Goal: Transaction & Acquisition: Purchase product/service

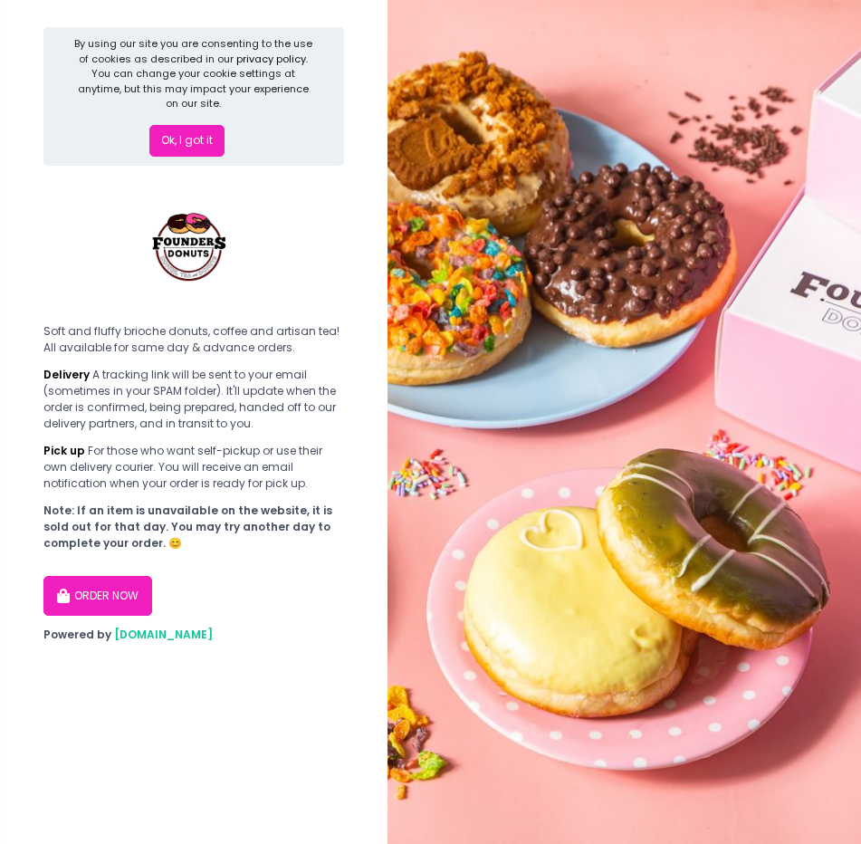
click at [206, 134] on button "Ok, I got it" at bounding box center [186, 141] width 75 height 33
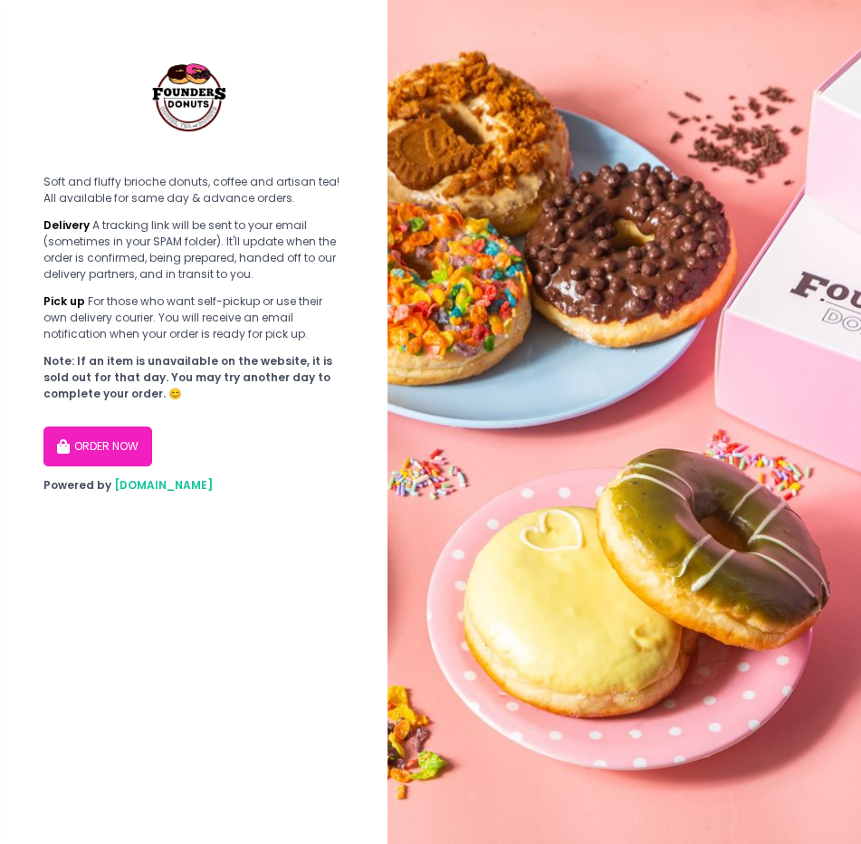
click at [139, 435] on button "ORDER NOW" at bounding box center [97, 446] width 109 height 40
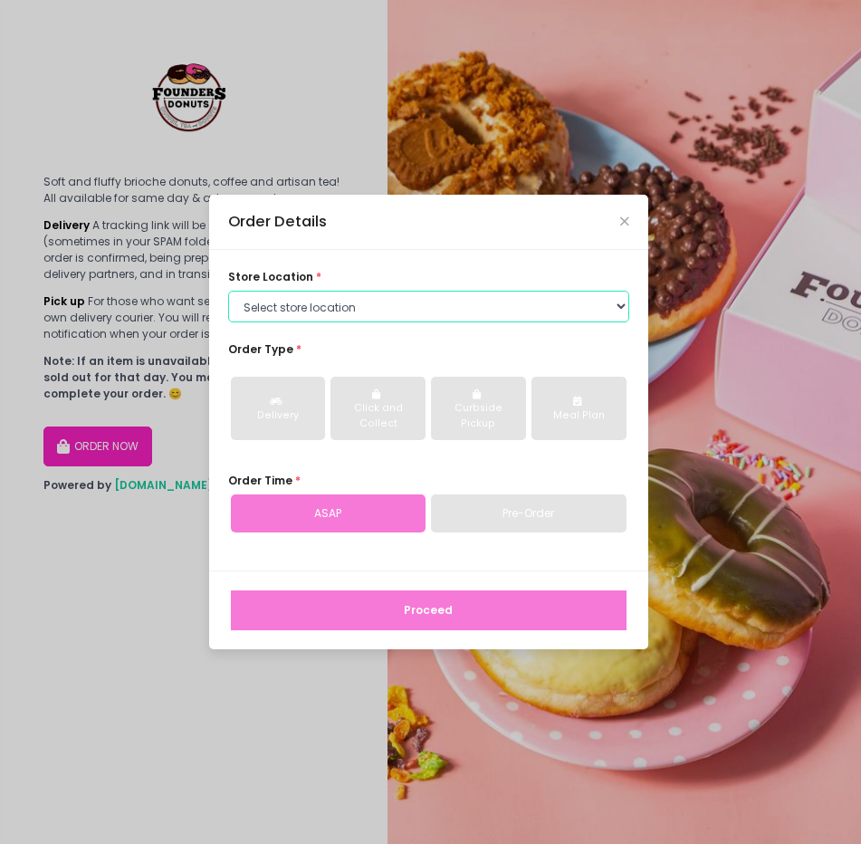
click at [389, 314] on select "Select store location Founders Donuts - [PERSON_NAME] Founders Donuts - [GEOGRA…" at bounding box center [428, 307] width 401 height 33
select select "6823519f7f461c106b9614ee"
click at [228, 291] on select "Select store location Founders Donuts - [PERSON_NAME] Founders Donuts - [GEOGRA…" at bounding box center [428, 307] width 401 height 33
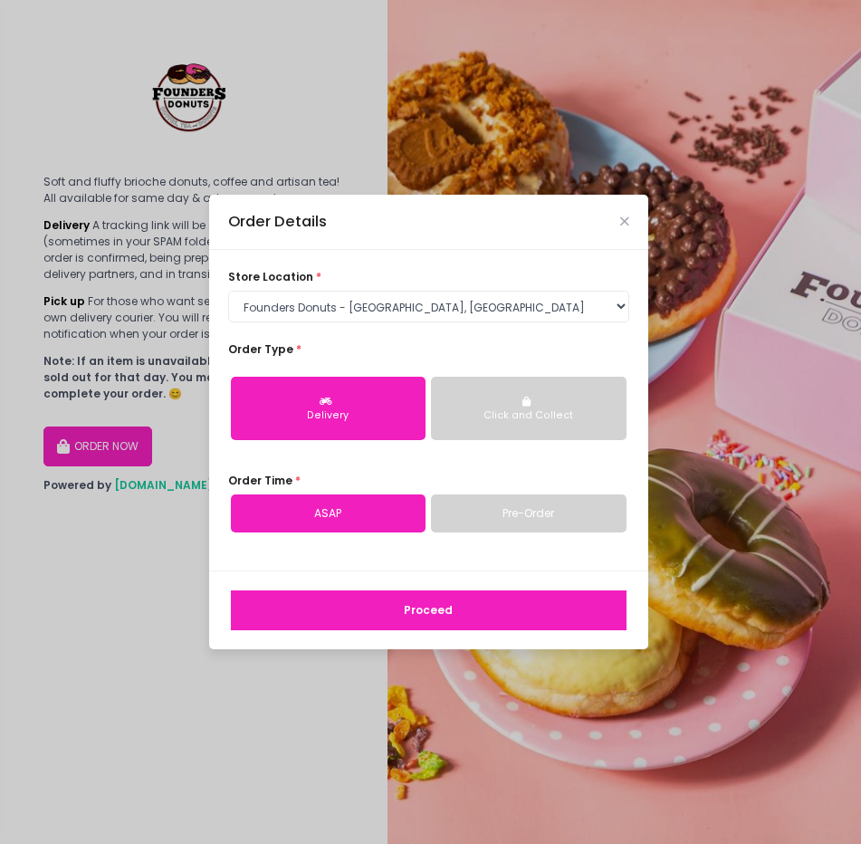
click at [523, 410] on div "Click and Collect" at bounding box center [529, 415] width 172 height 14
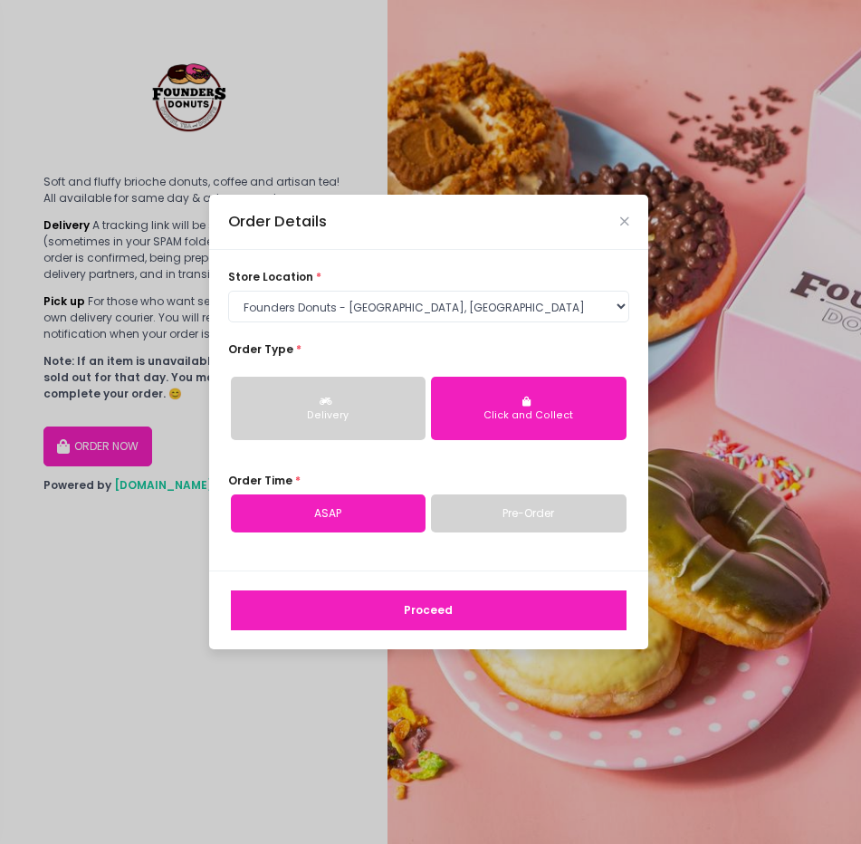
click at [516, 517] on link "Pre-Order" at bounding box center [529, 513] width 196 height 38
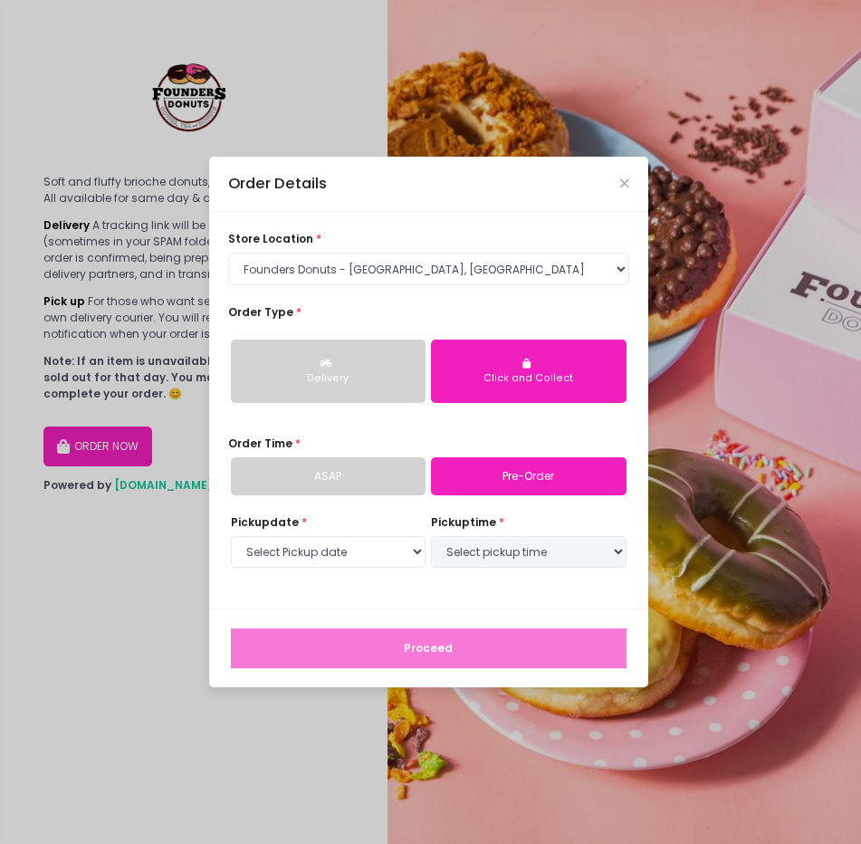
select select "[DATE]"
click at [369, 466] on link "ASAP" at bounding box center [329, 476] width 196 height 38
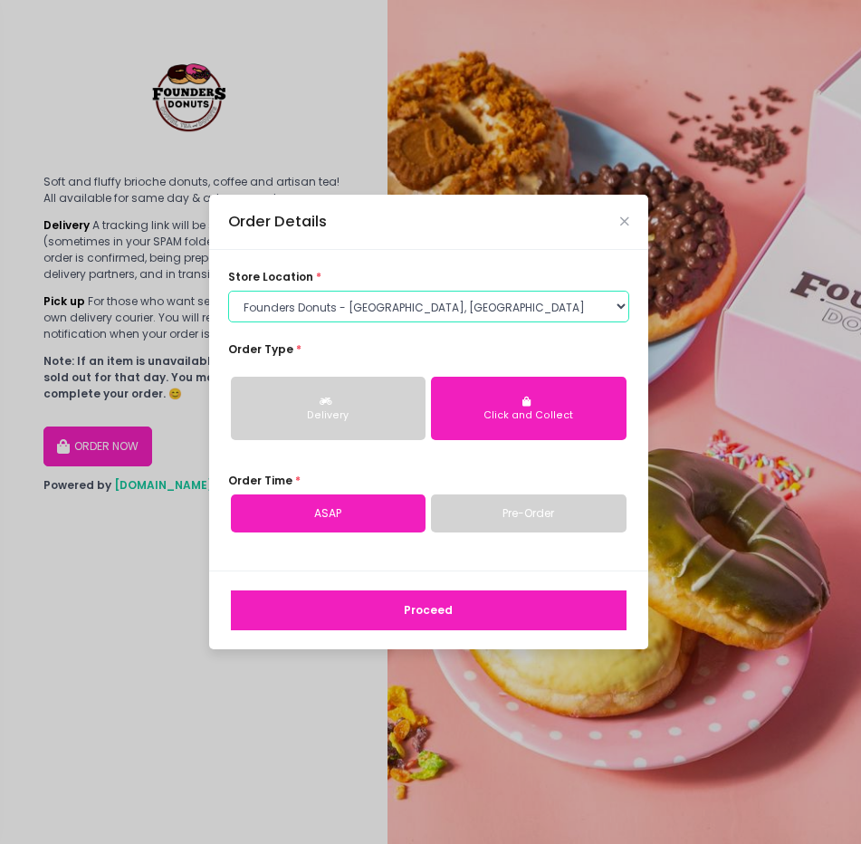
click at [433, 310] on select "Select store location Founders Donuts - [PERSON_NAME] Founders Donuts - [GEOGRA…" at bounding box center [428, 307] width 401 height 33
click at [562, 482] on div "Order Time * ASAP Pre-Order" at bounding box center [428, 503] width 401 height 60
click at [537, 628] on button "Proceed" at bounding box center [429, 610] width 396 height 40
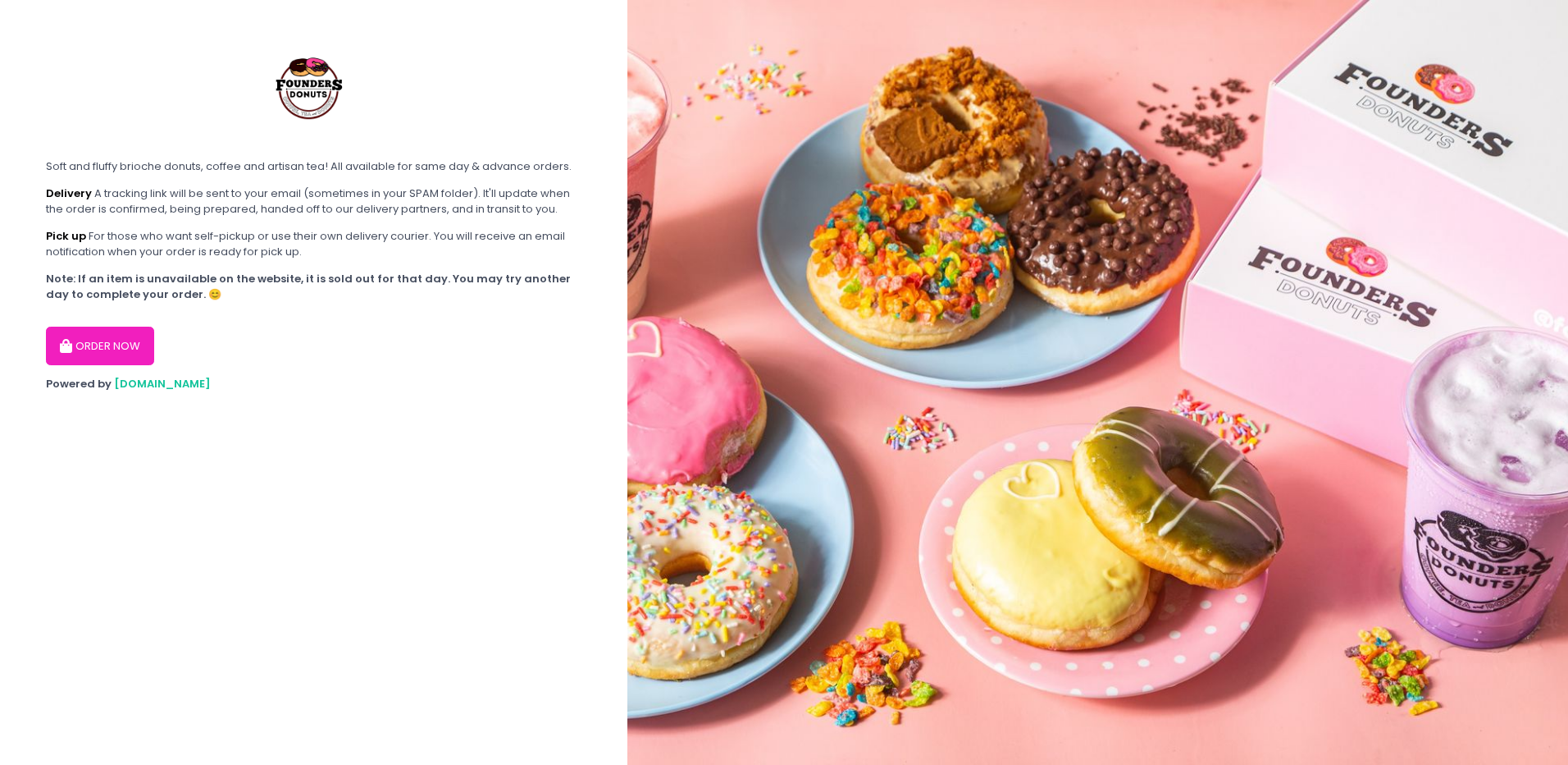
click at [139, 347] on button "ORDER NOW" at bounding box center [101, 345] width 109 height 39
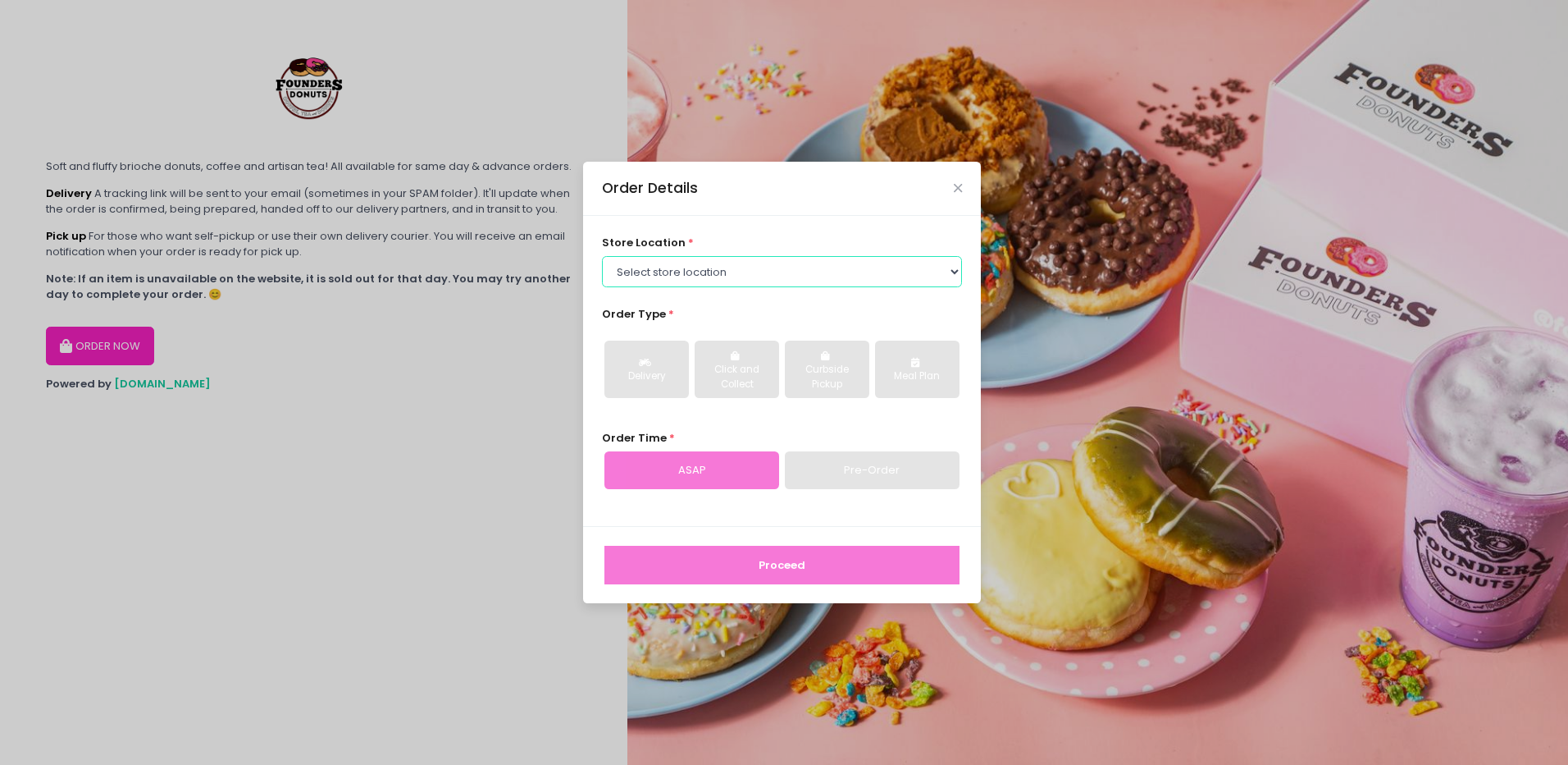
click at [835, 268] on select "Select store location Founders Donuts - [PERSON_NAME] Founders Donuts - [GEOGRA…" at bounding box center [783, 272] width 361 height 31
select select "6823519f7f461c106b9614ee"
click at [602, 257] on select "Select store location Founders Donuts - [PERSON_NAME] Founders Donuts - [GEOGRA…" at bounding box center [783, 272] width 361 height 31
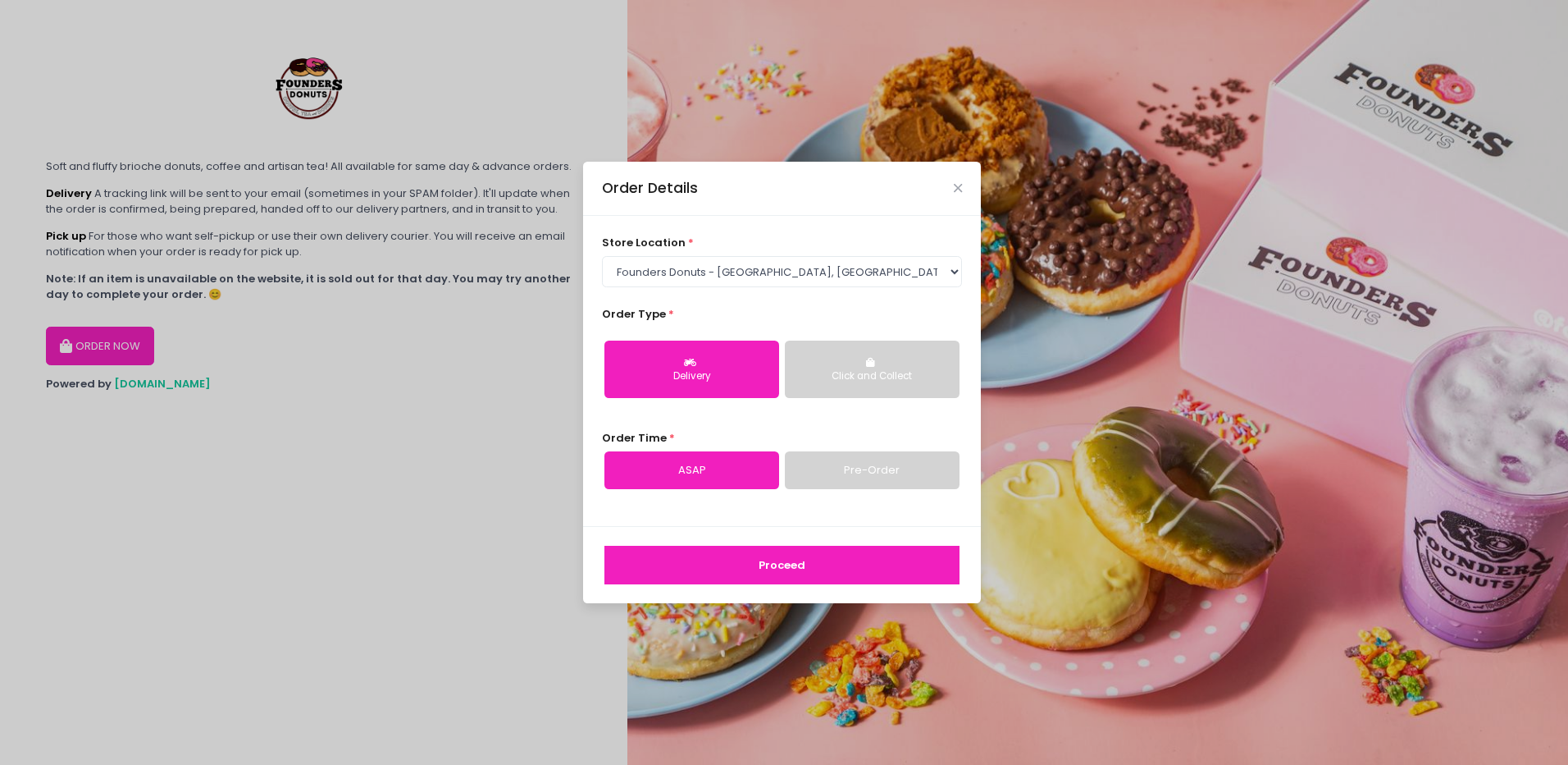
click at [919, 389] on button "Click and Collect" at bounding box center [872, 369] width 175 height 57
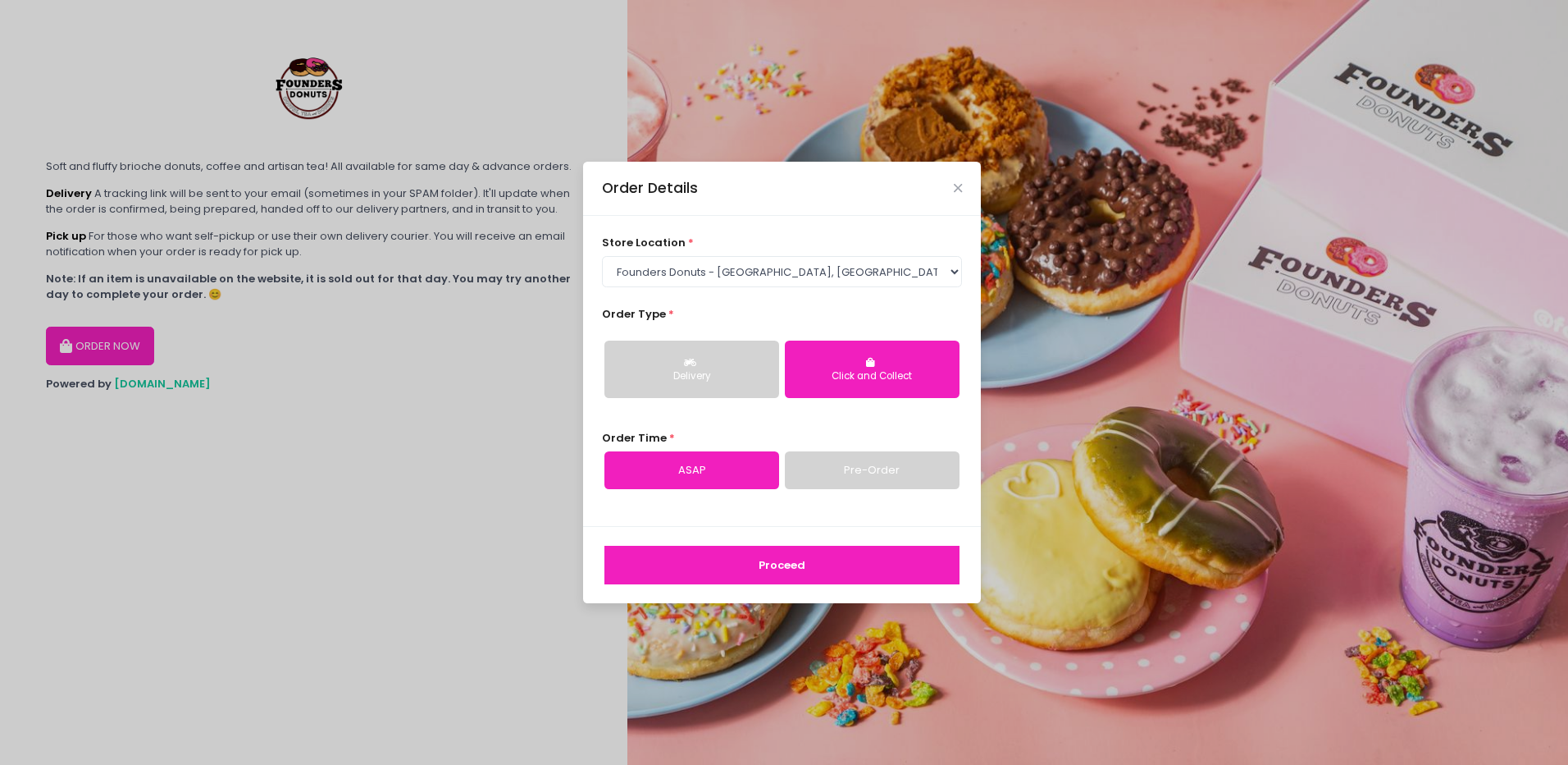
click at [919, 559] on button "Proceed" at bounding box center [782, 565] width 355 height 39
